Goal: Task Accomplishment & Management: Manage account settings

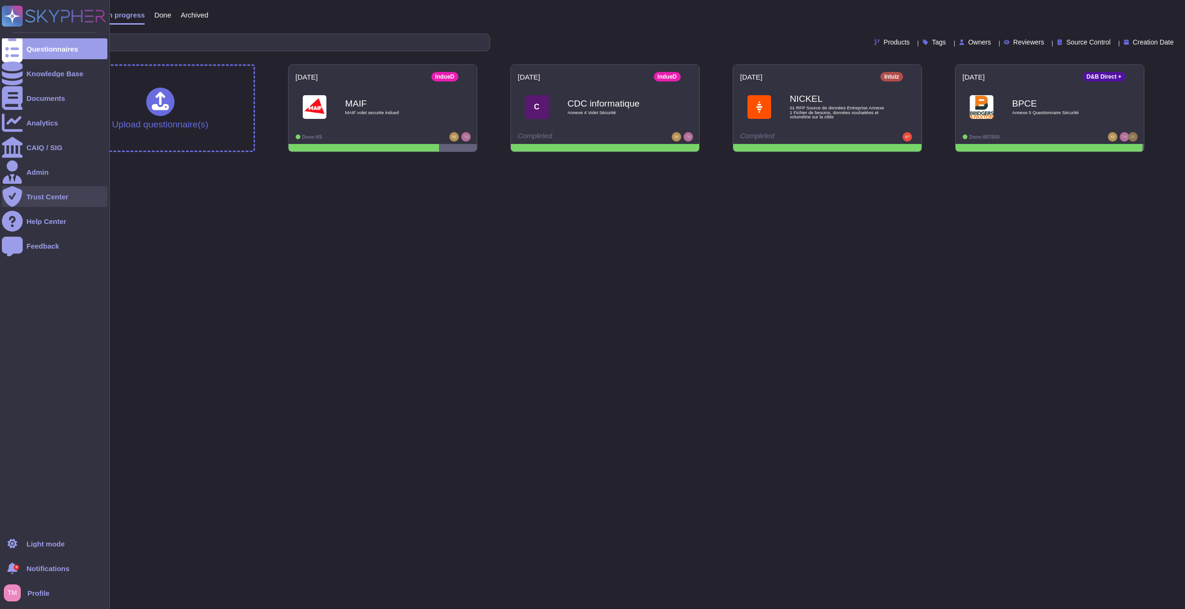
click at [42, 198] on div "Trust Center" at bounding box center [48, 196] width 42 height 7
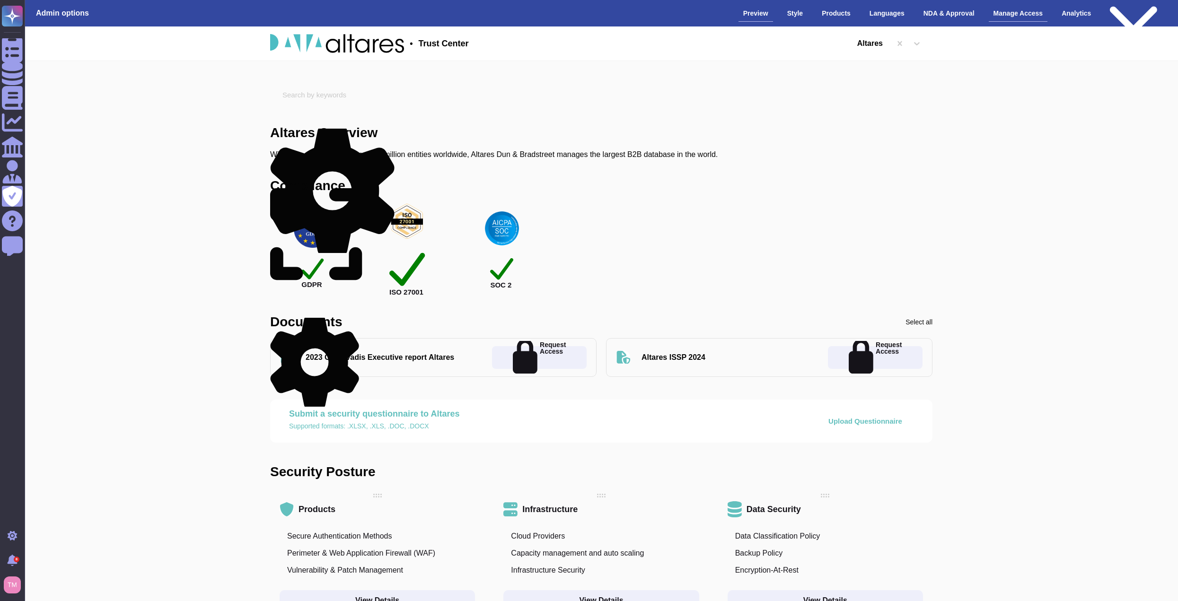
click at [1017, 17] on div "Manage Access" at bounding box center [1018, 13] width 59 height 17
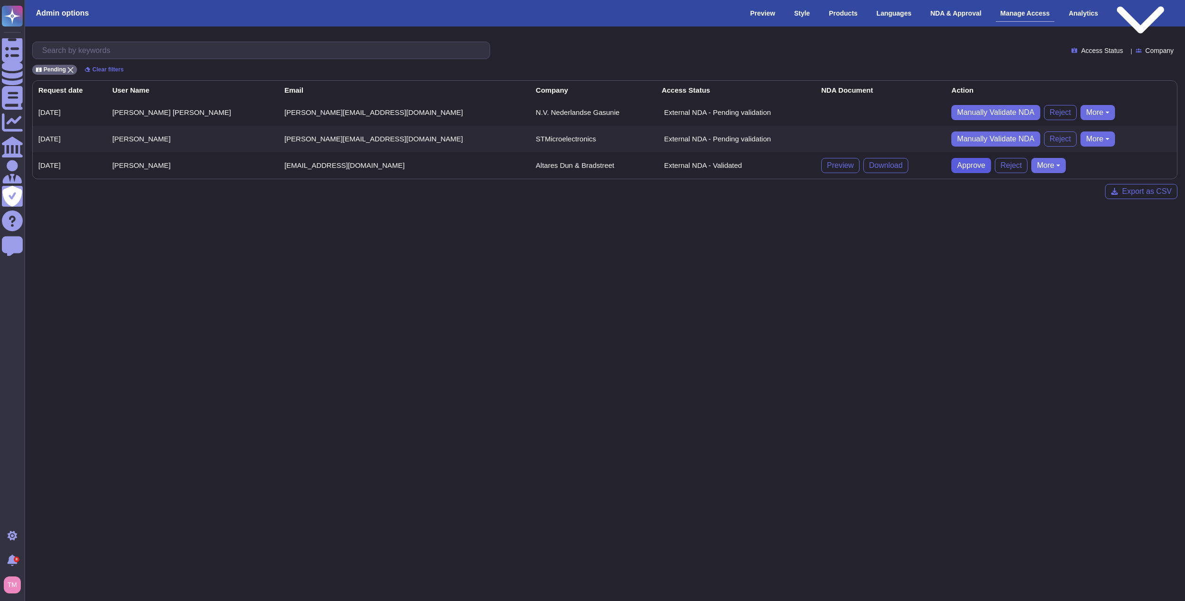
click at [957, 165] on span "Approve" at bounding box center [971, 166] width 28 height 8
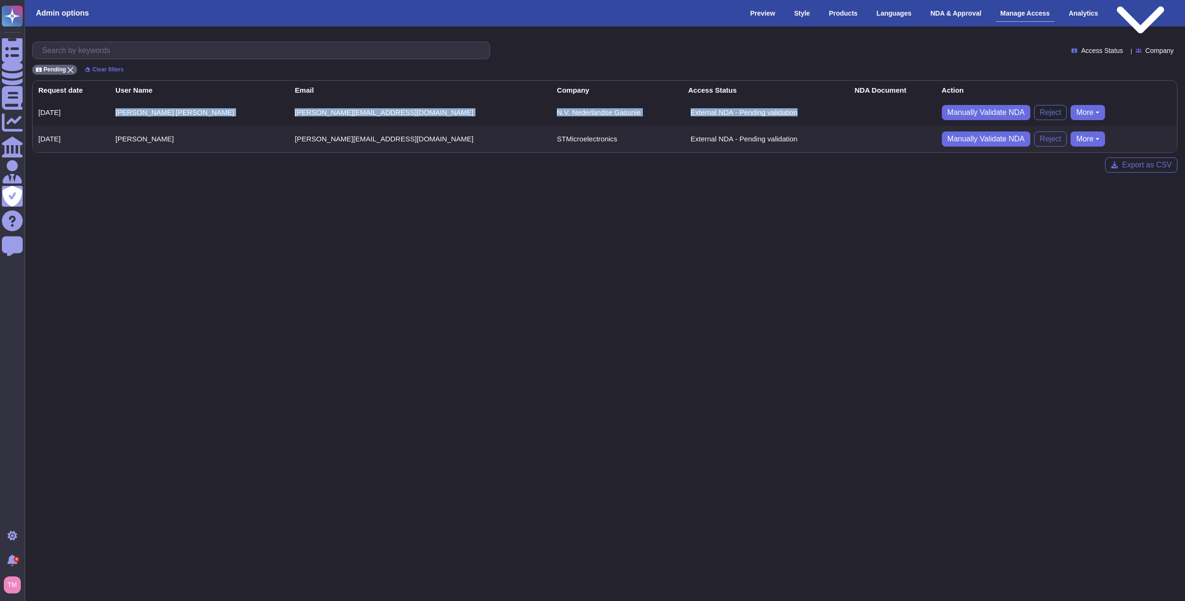
drag, startPoint x: 702, startPoint y: 110, endPoint x: 136, endPoint y: 121, distance: 565.6
click at [135, 121] on tr "[DATE] [PERSON_NAME] [PERSON_NAME] [PERSON_NAME][EMAIL_ADDRESS][DOMAIN_NAME] N.…" at bounding box center [605, 112] width 1145 height 27
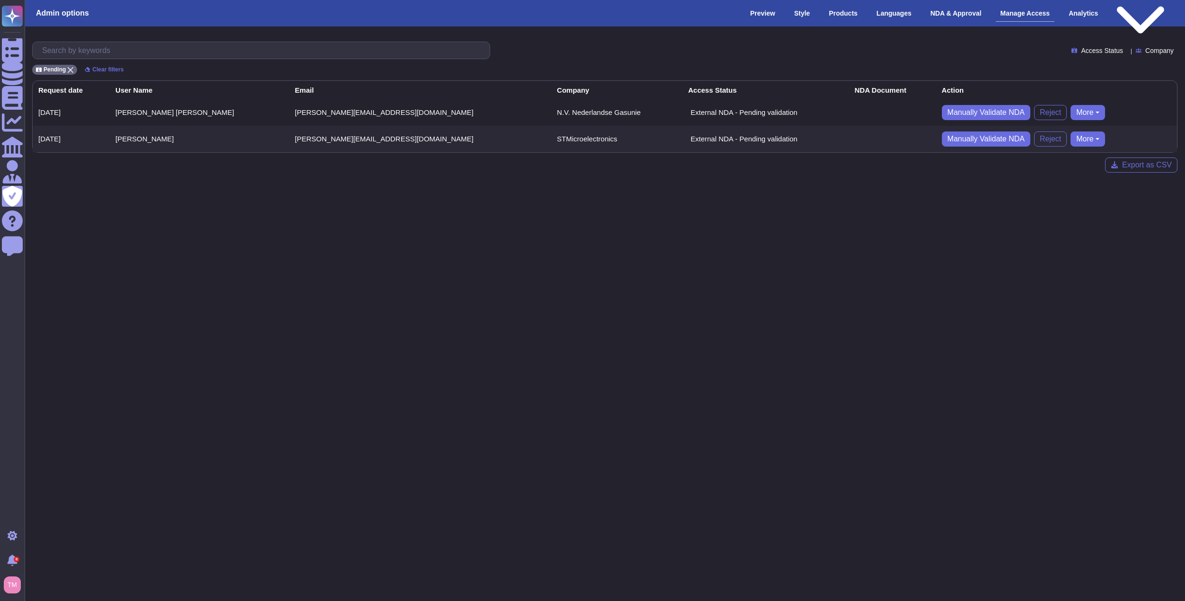
click at [543, 188] on html "Questionnaires Knowledge Base Documents Analytics CAIQ / SIG Admin Trust Center…" at bounding box center [592, 94] width 1185 height 188
drag, startPoint x: 477, startPoint y: 112, endPoint x: 385, endPoint y: 111, distance: 91.8
click at [551, 111] on td "N.V. Nederlandse Gasunie" at bounding box center [616, 112] width 131 height 27
copy td "N.V. Nederlandse Gasunie"
click at [613, 188] on html "Questionnaires Knowledge Base Documents Analytics CAIQ / SIG Admin Trust Center…" at bounding box center [592, 94] width 1185 height 188
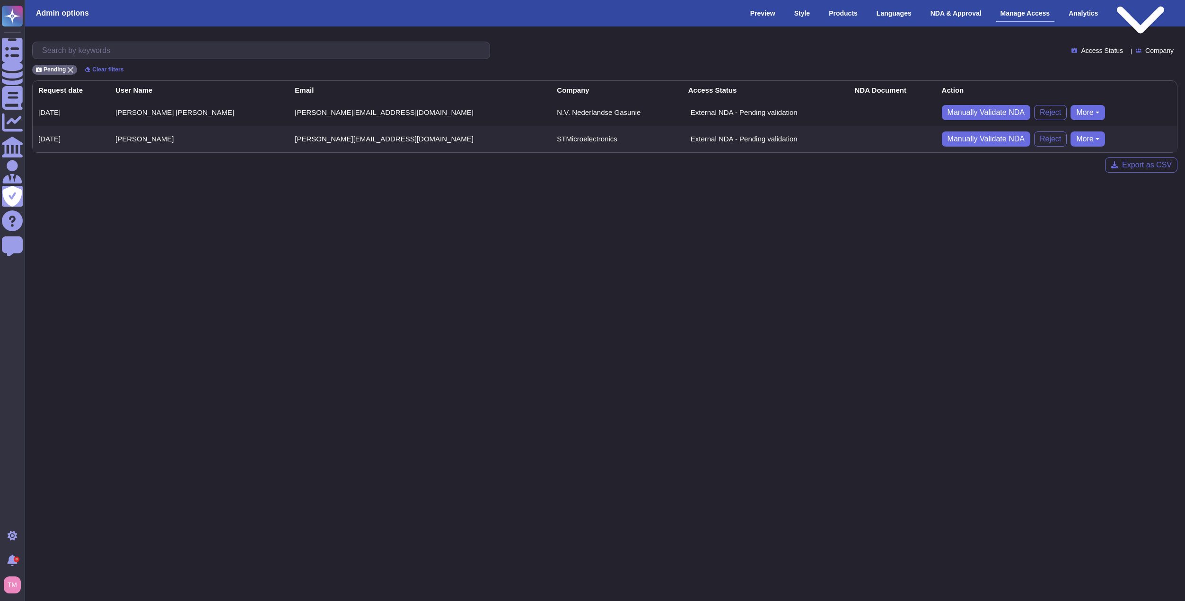
click at [852, 188] on html "Questionnaires Knowledge Base Documents Analytics CAIQ / SIG Admin Trust Center…" at bounding box center [592, 94] width 1185 height 188
